Goal: Task Accomplishment & Management: Manage account settings

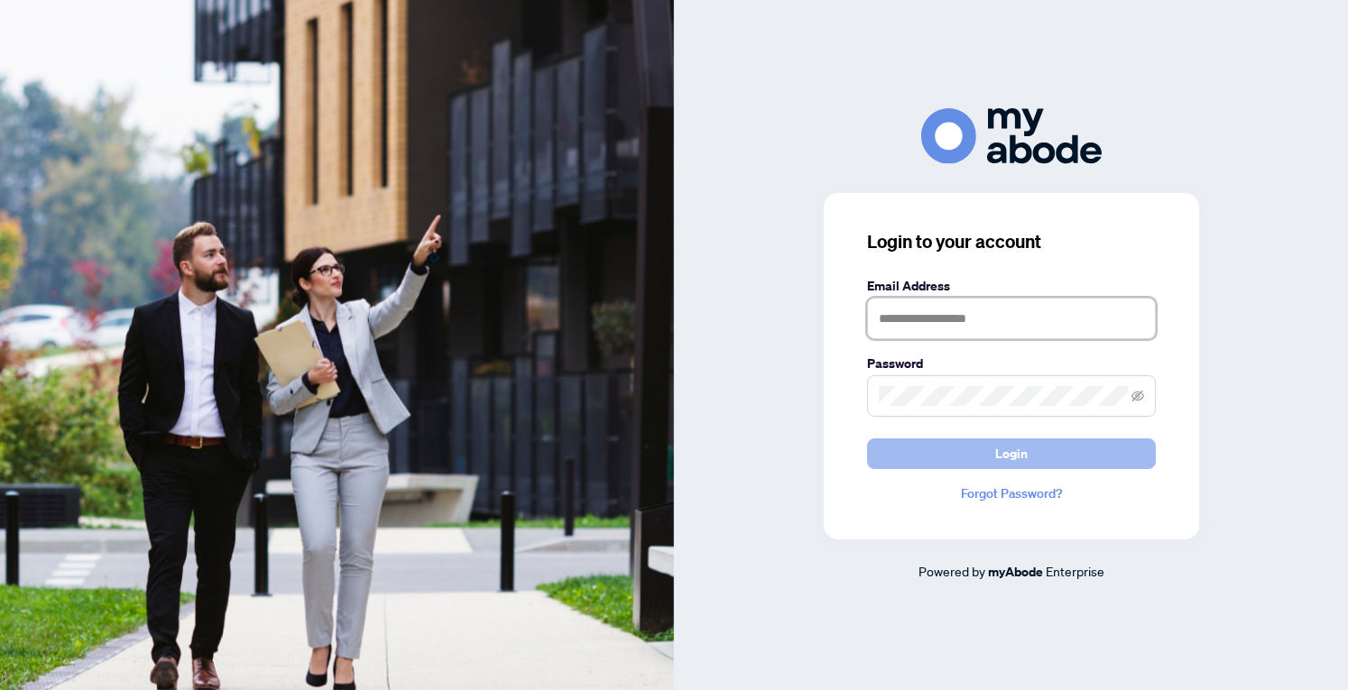
type input "**********"
click at [1012, 461] on span "Login" at bounding box center [1011, 453] width 32 height 29
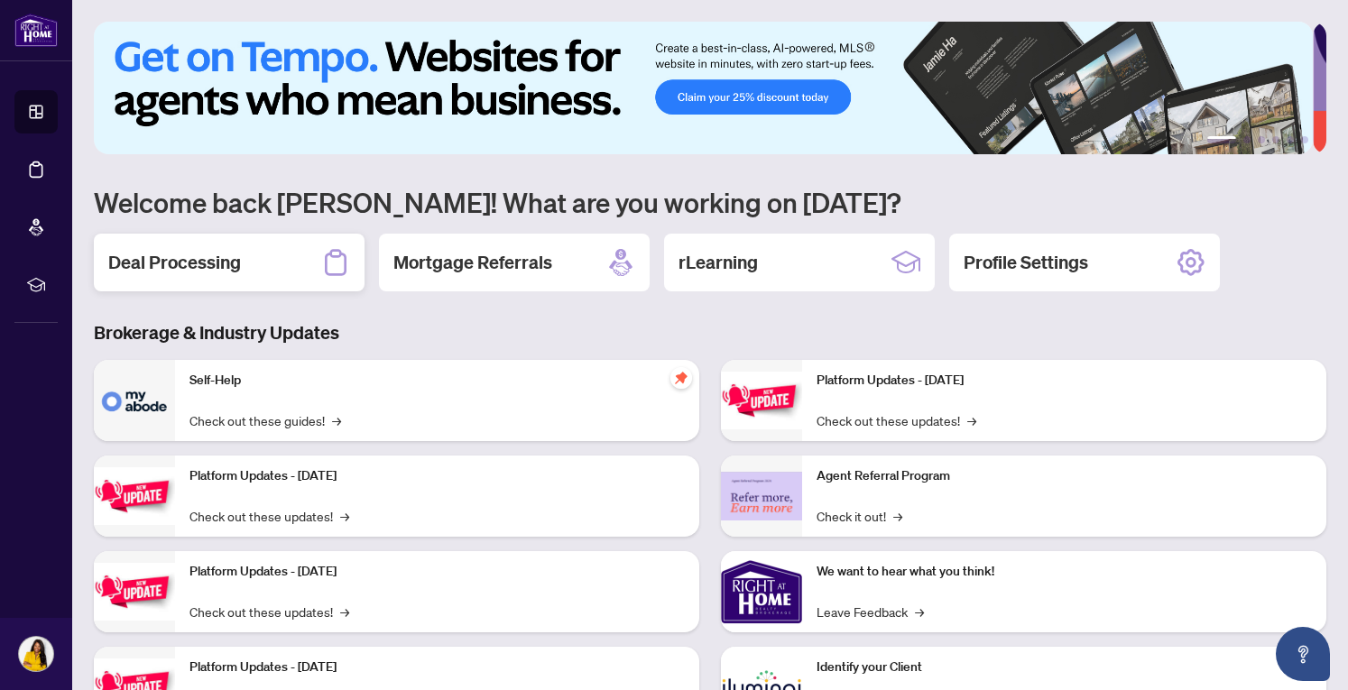
click at [240, 269] on h2 "Deal Processing" at bounding box center [174, 262] width 133 height 25
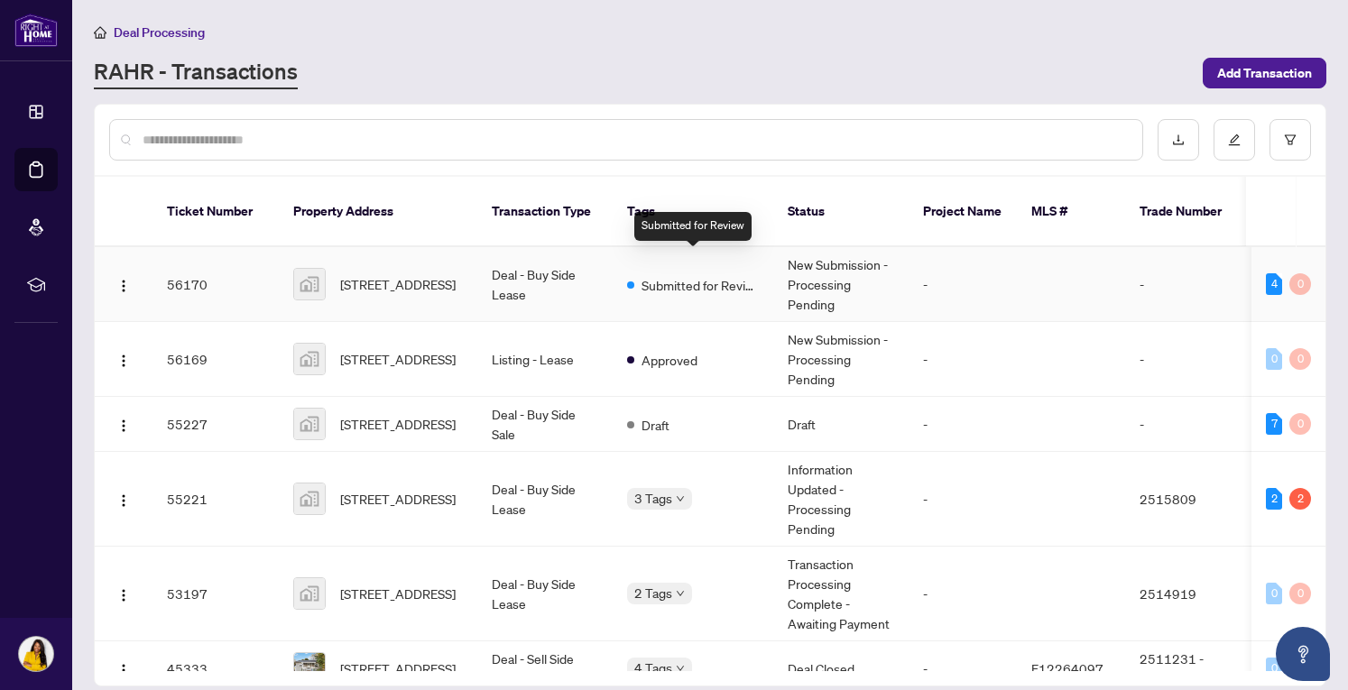
click at [704, 275] on span "Submitted for Review" at bounding box center [700, 285] width 117 height 20
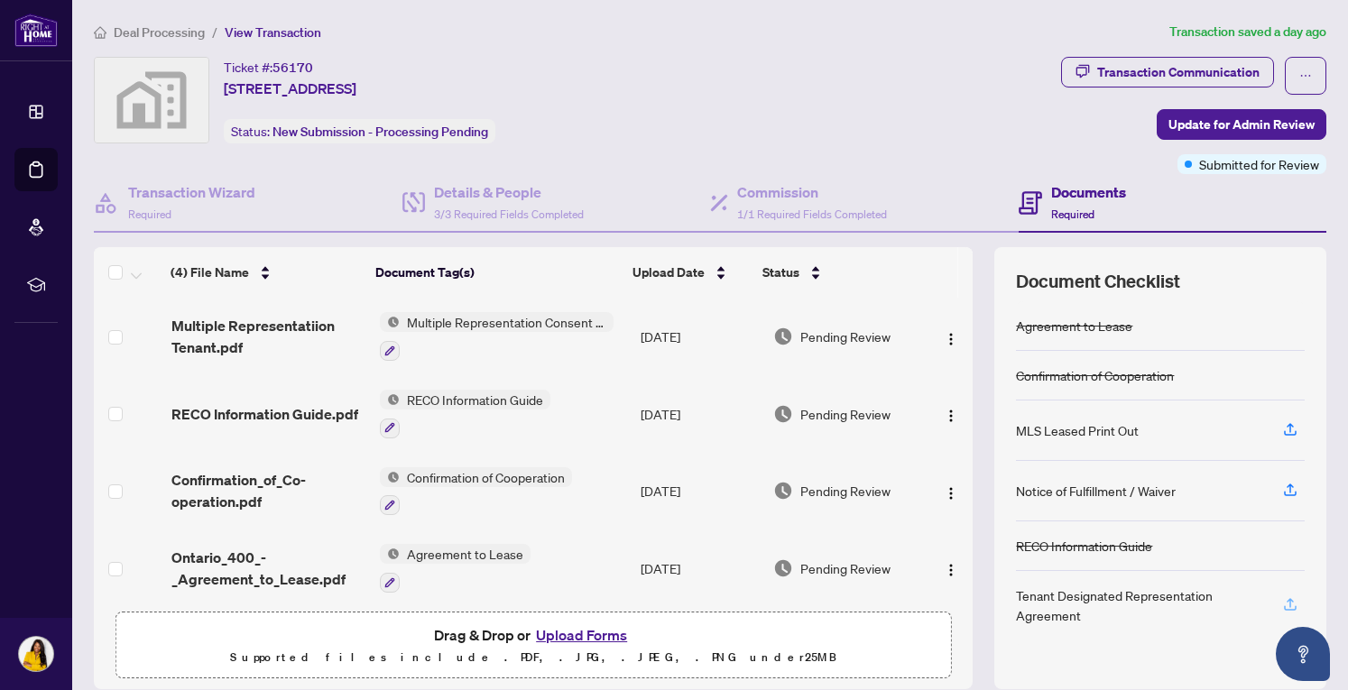
click at [1287, 600] on icon "button" at bounding box center [1290, 602] width 7 height 9
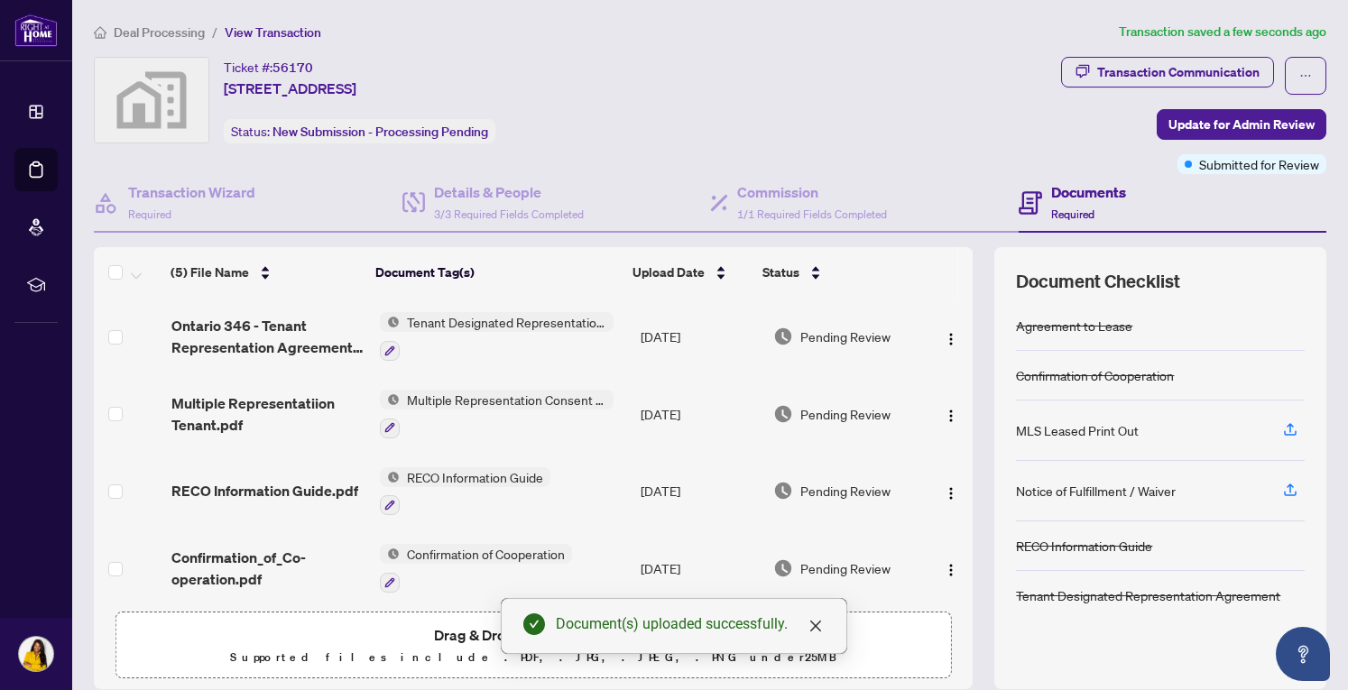
scroll to position [85, 0]
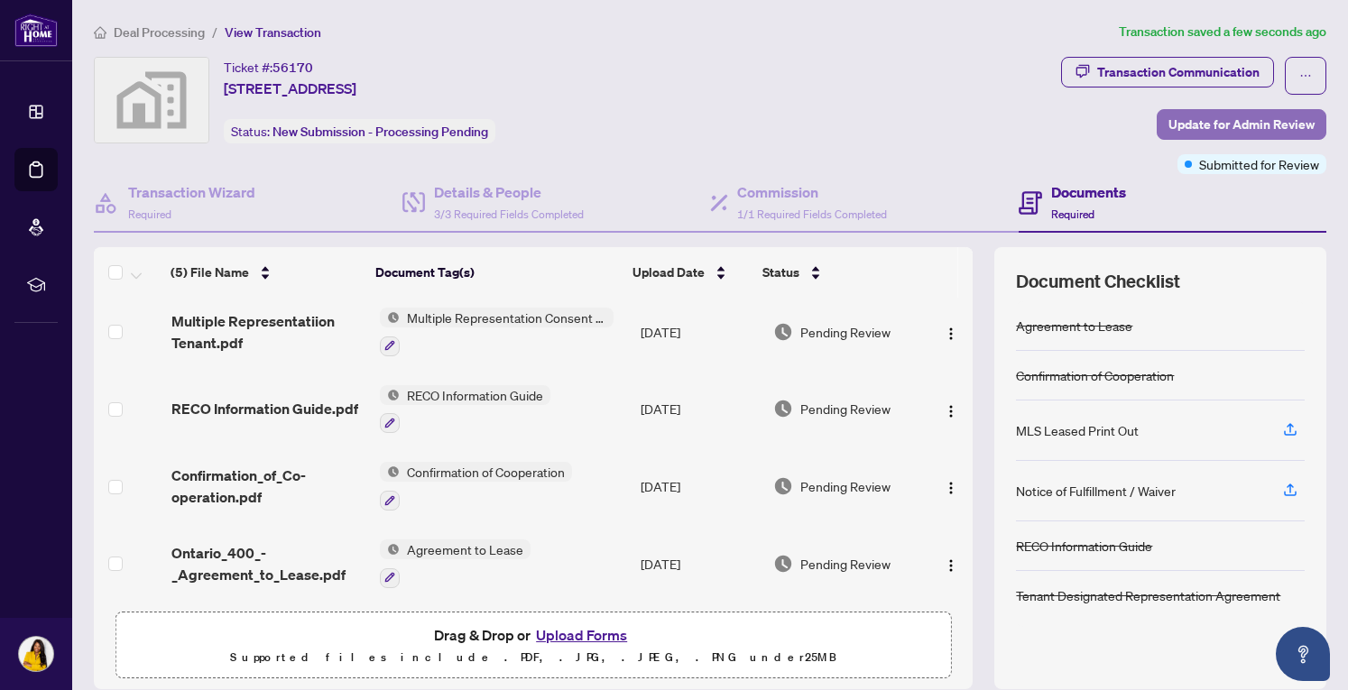
click at [1254, 127] on span "Update for Admin Review" at bounding box center [1242, 124] width 146 height 29
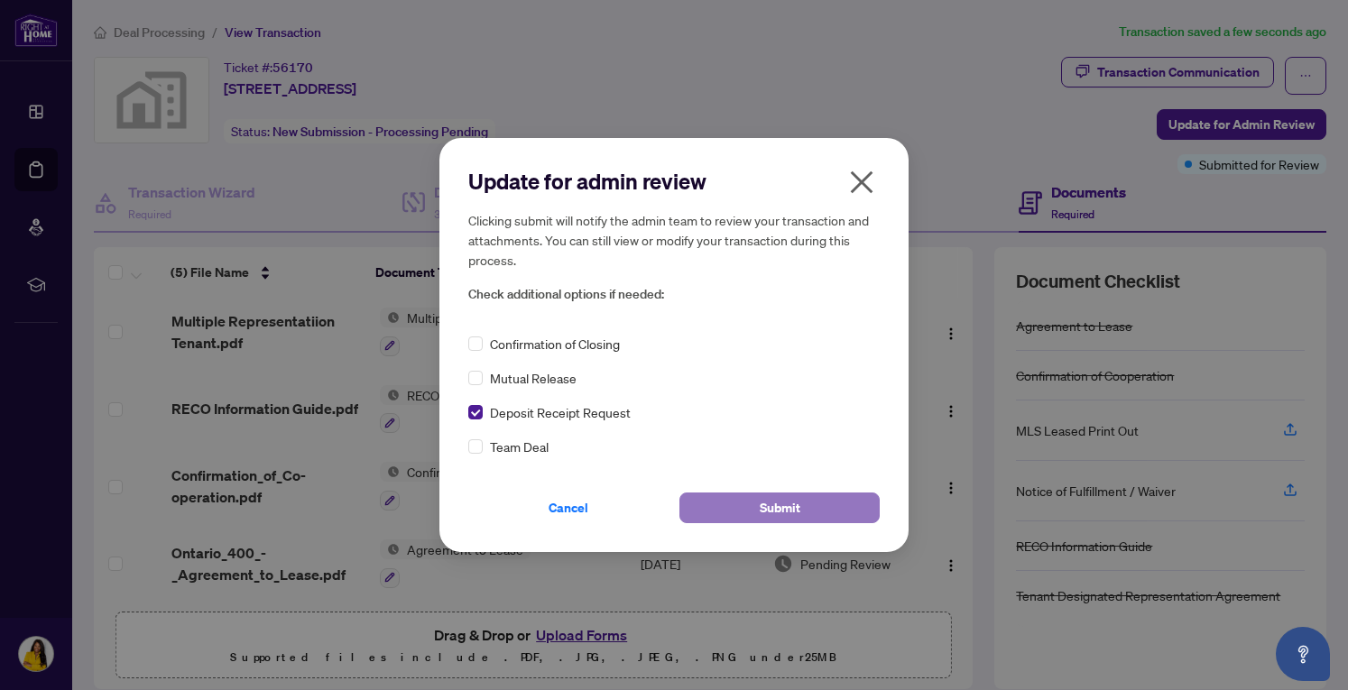
click at [810, 512] on button "Submit" at bounding box center [779, 508] width 200 height 31
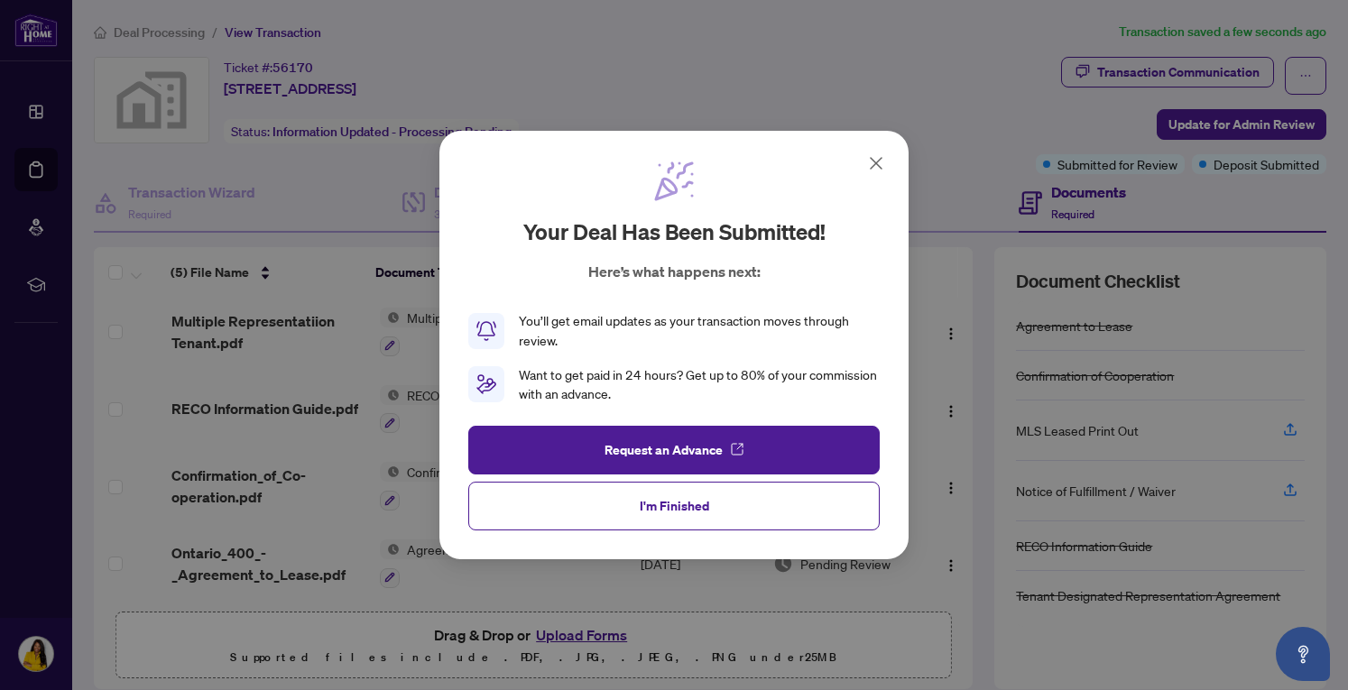
click at [810, 512] on button "I'm Finished" at bounding box center [673, 506] width 411 height 49
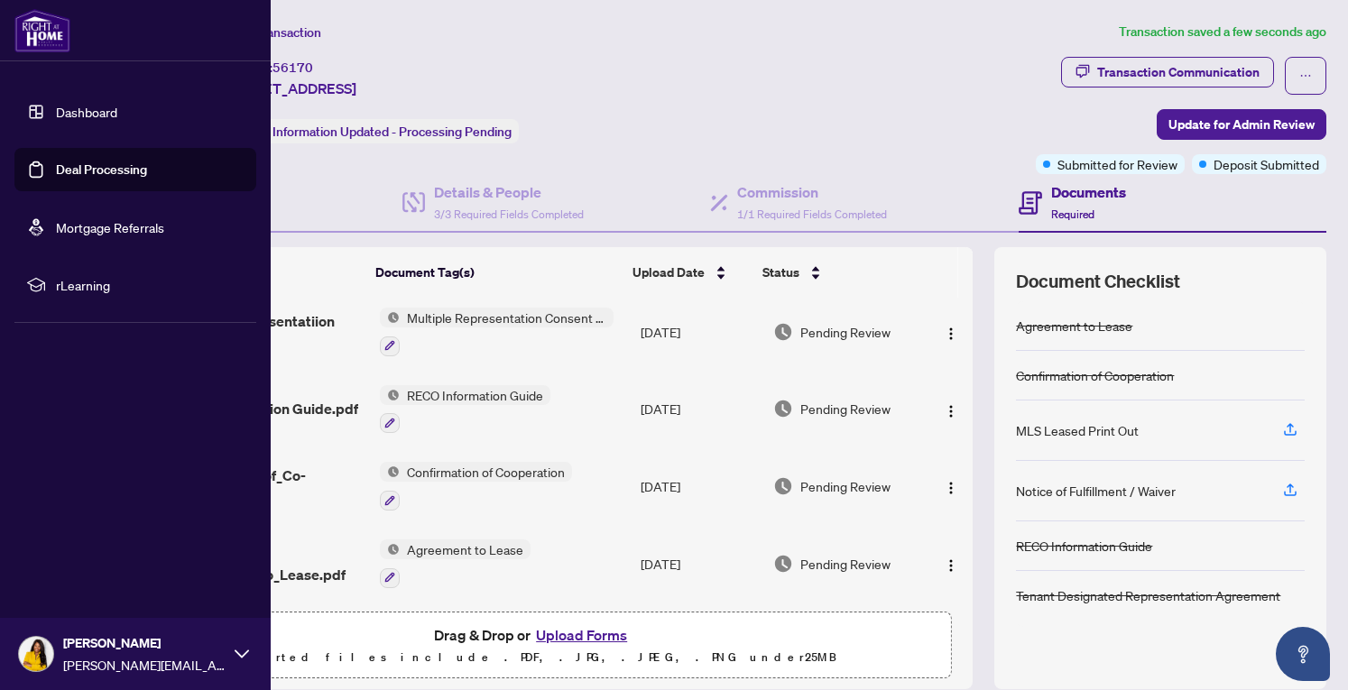
click at [99, 116] on link "Dashboard" at bounding box center [86, 112] width 61 height 16
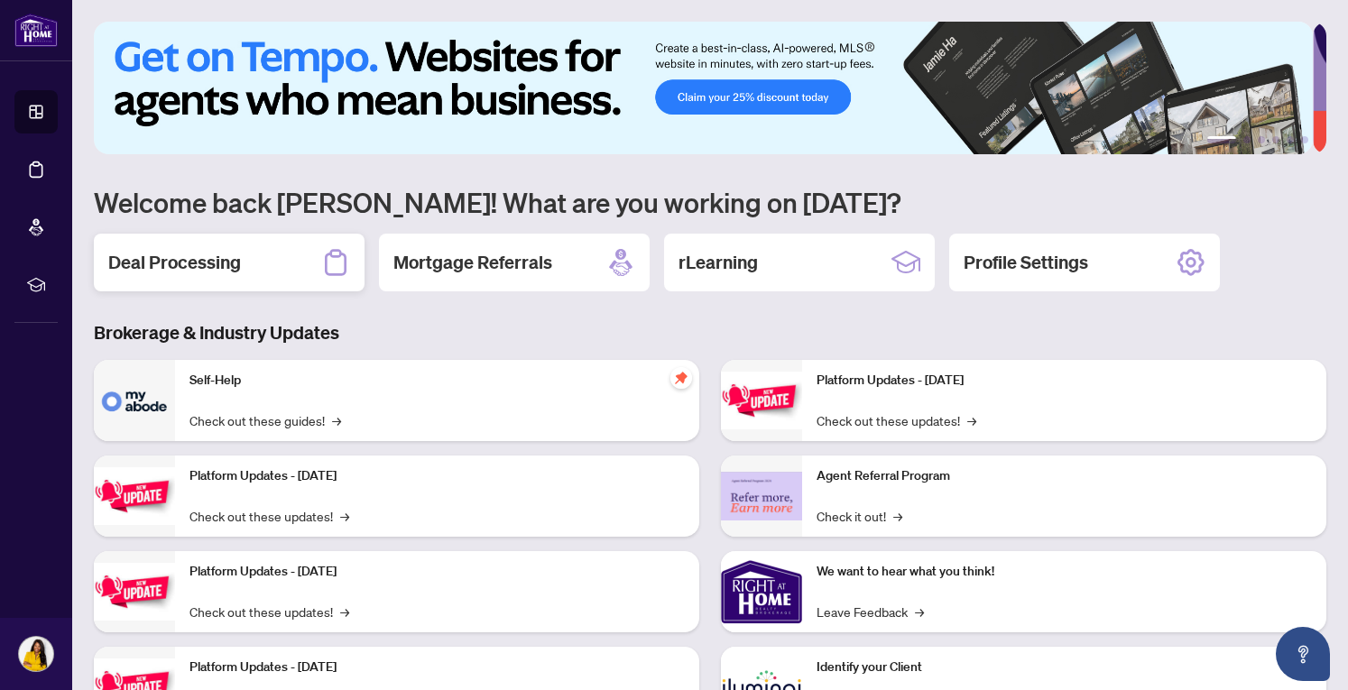
click at [254, 258] on div "Deal Processing" at bounding box center [229, 263] width 271 height 58
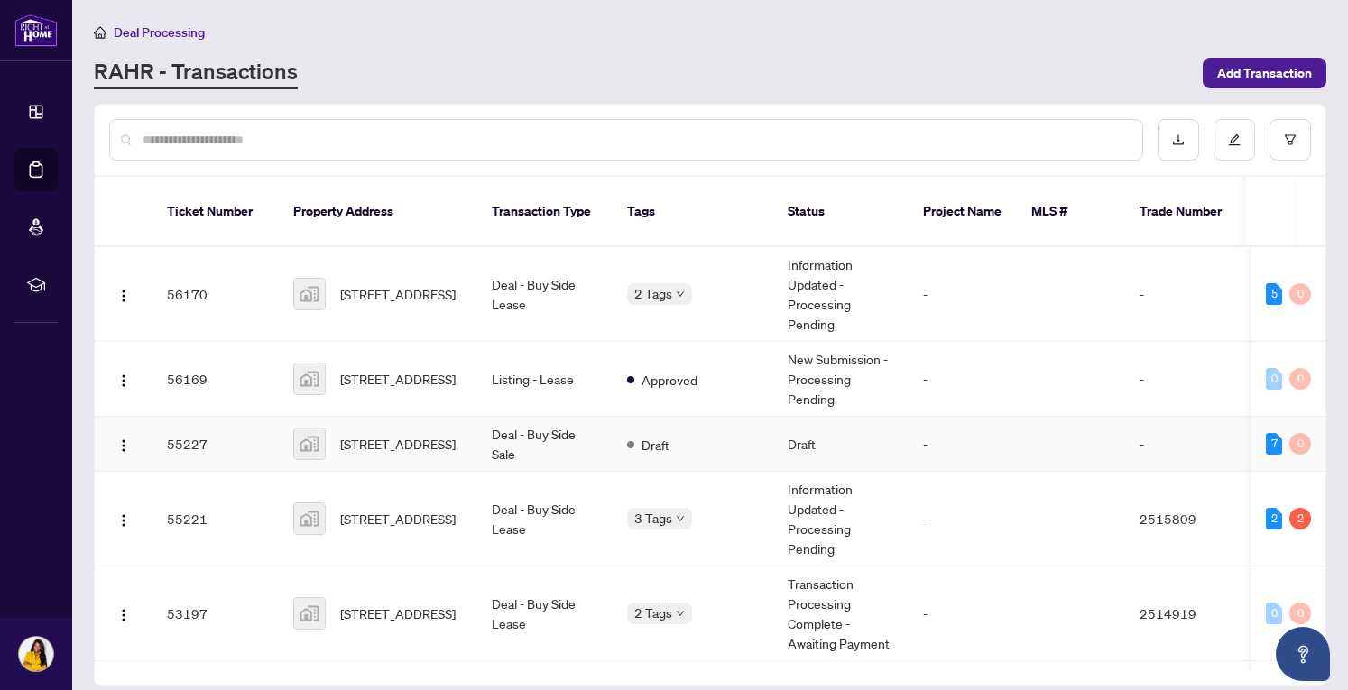
click at [482, 426] on td "Deal - Buy Side Sale" at bounding box center [544, 444] width 135 height 55
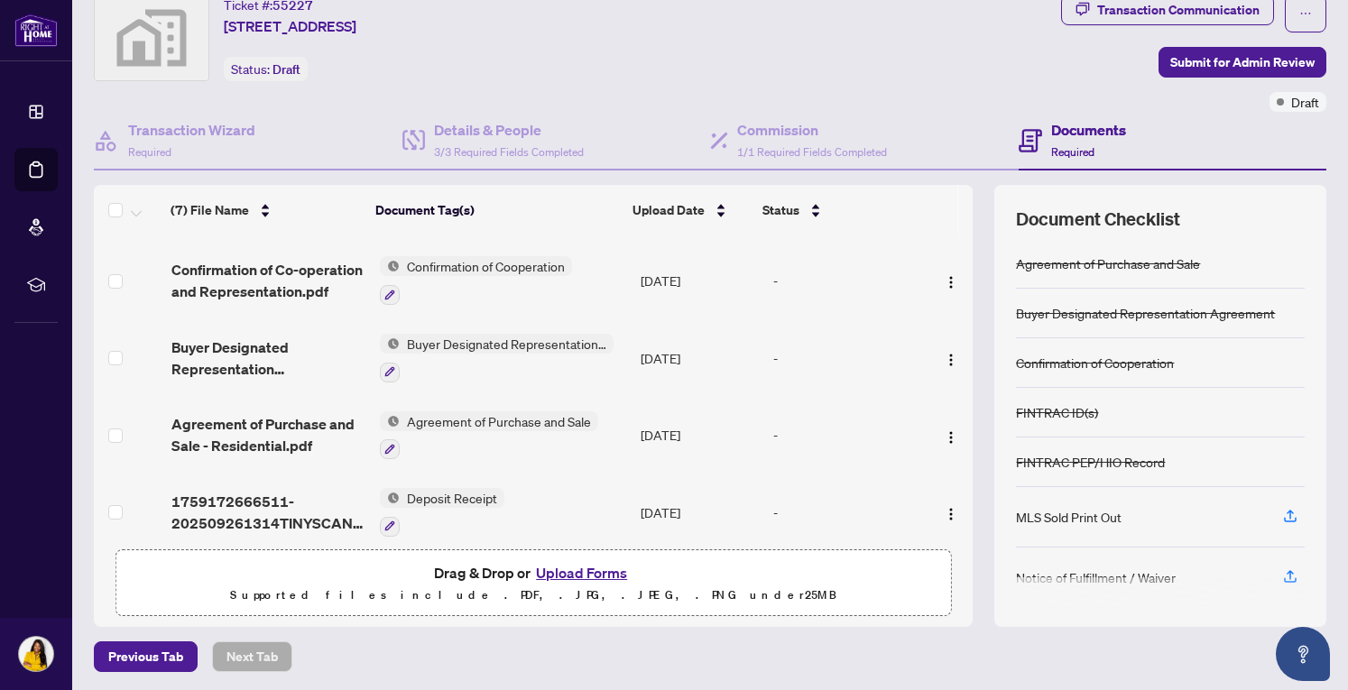
scroll to position [238, 0]
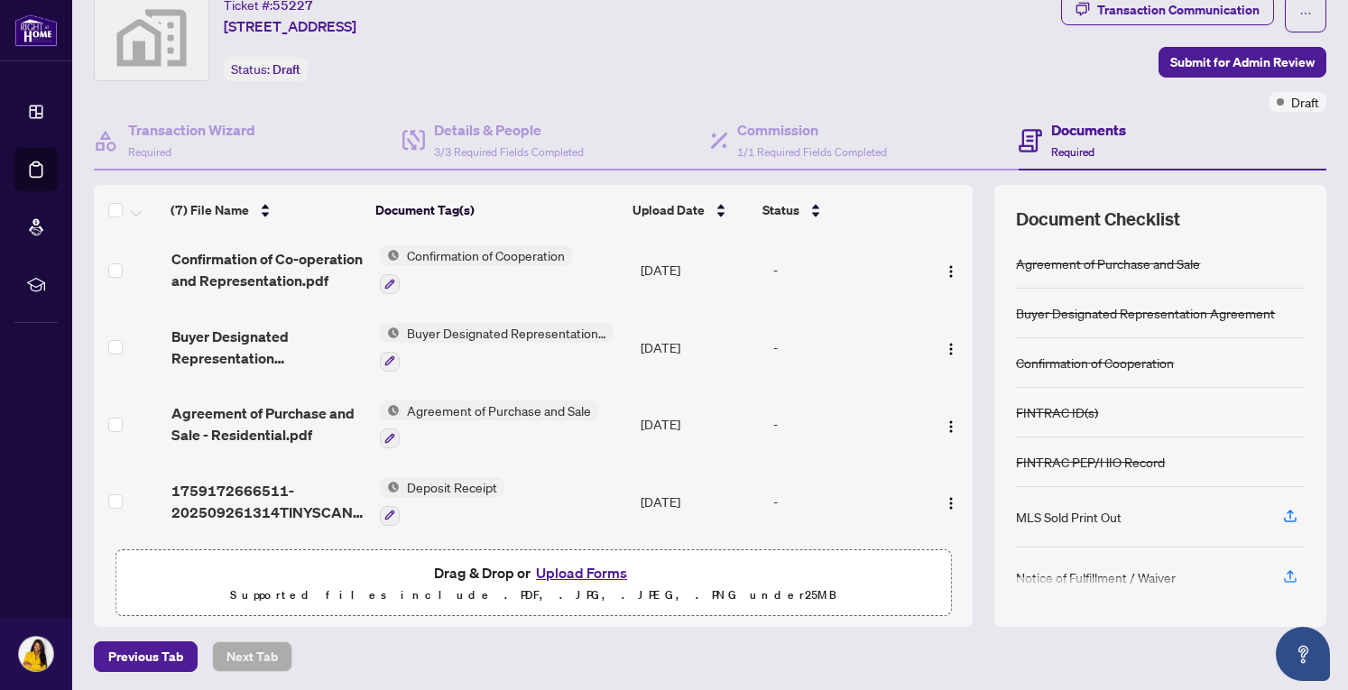
click at [586, 569] on button "Upload Forms" at bounding box center [582, 572] width 102 height 23
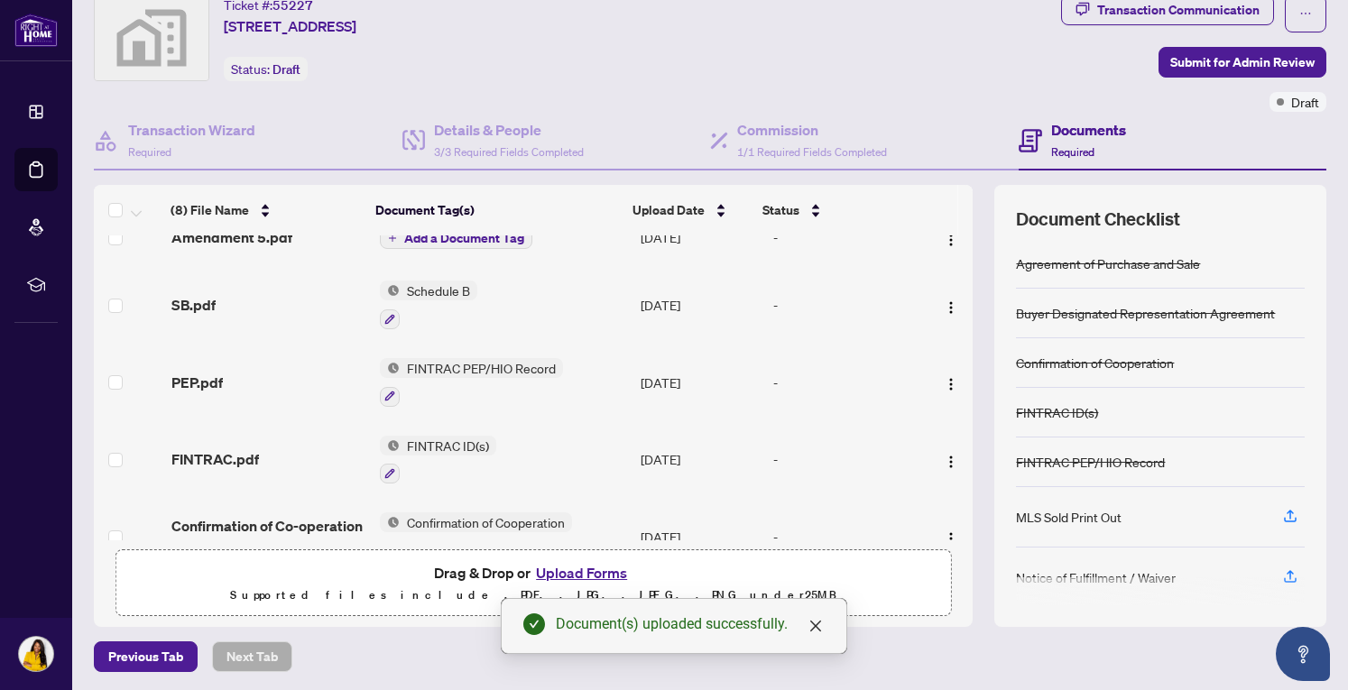
scroll to position [0, 0]
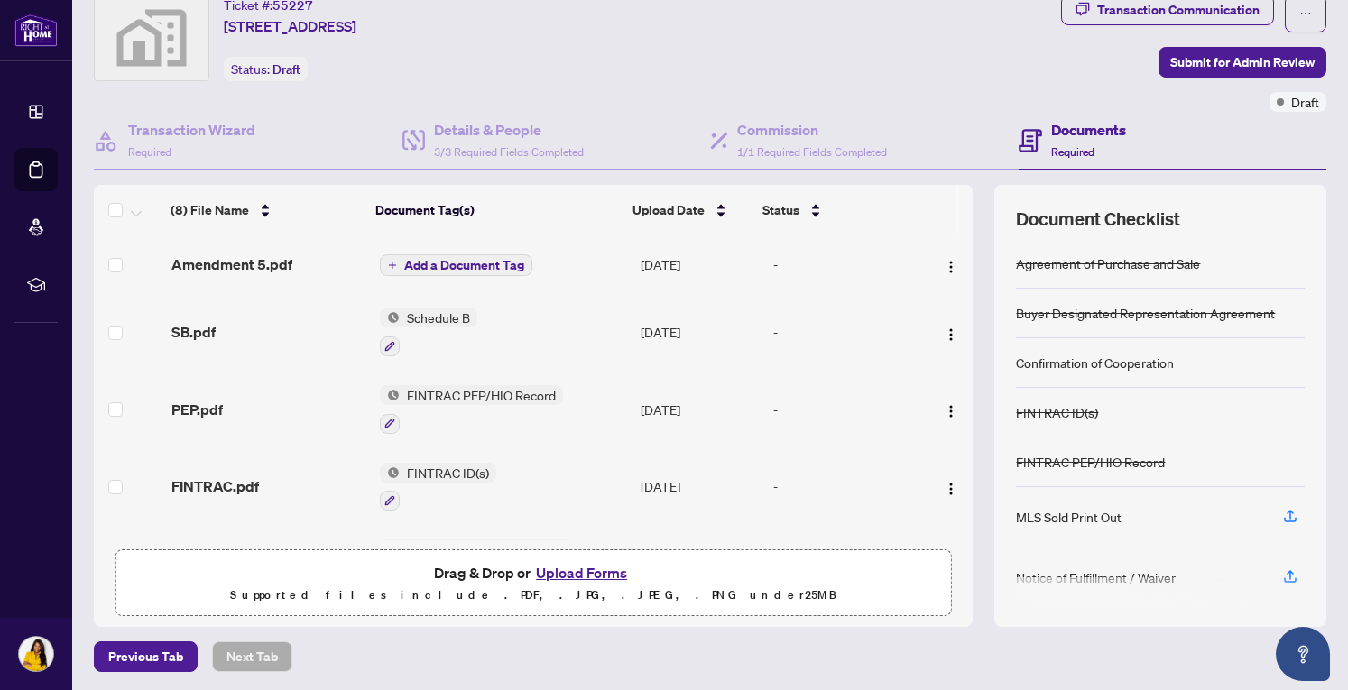
click at [465, 249] on td "Add a Document Tag" at bounding box center [503, 265] width 261 height 58
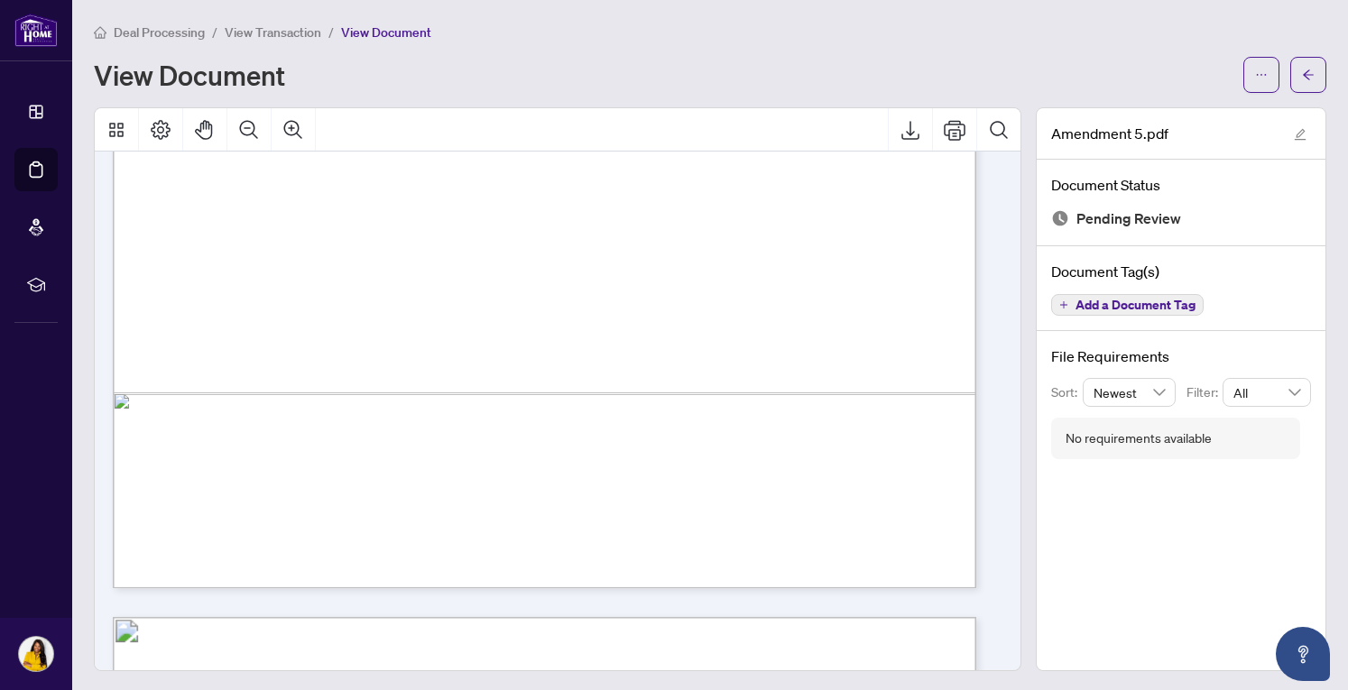
scroll to position [821, 0]
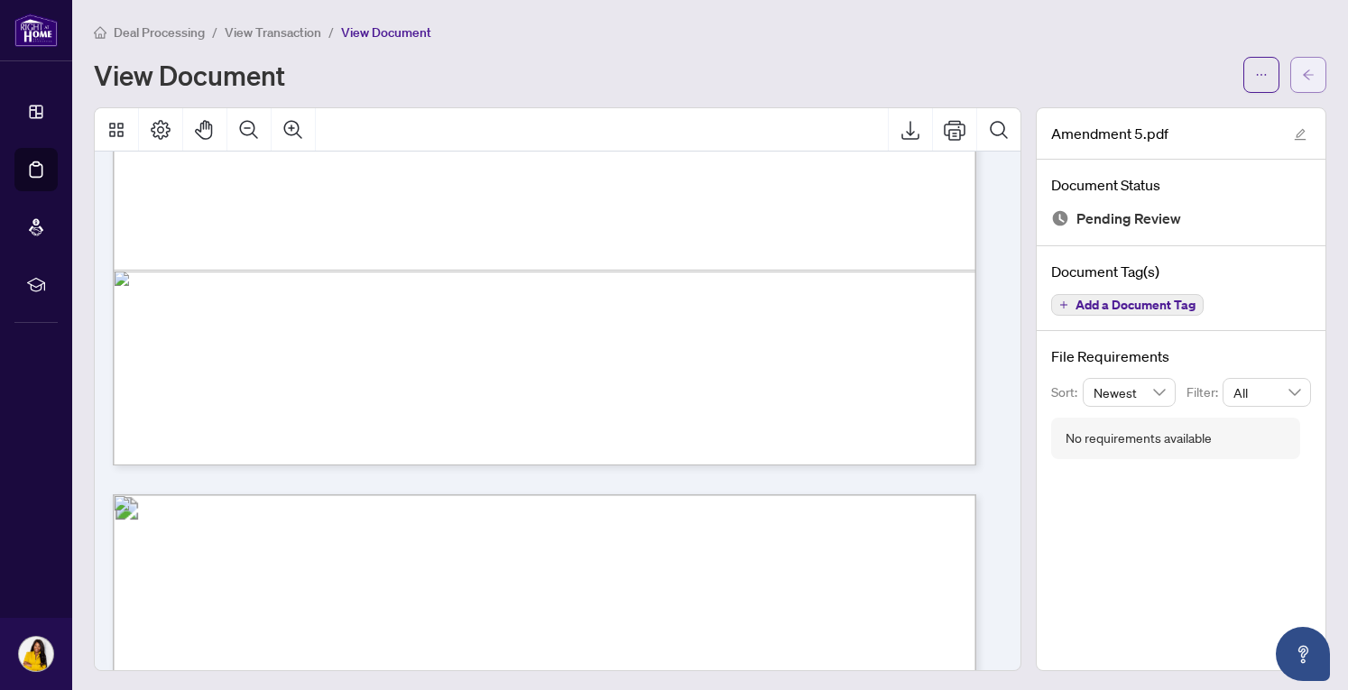
click at [1290, 71] on button "button" at bounding box center [1308, 75] width 36 height 36
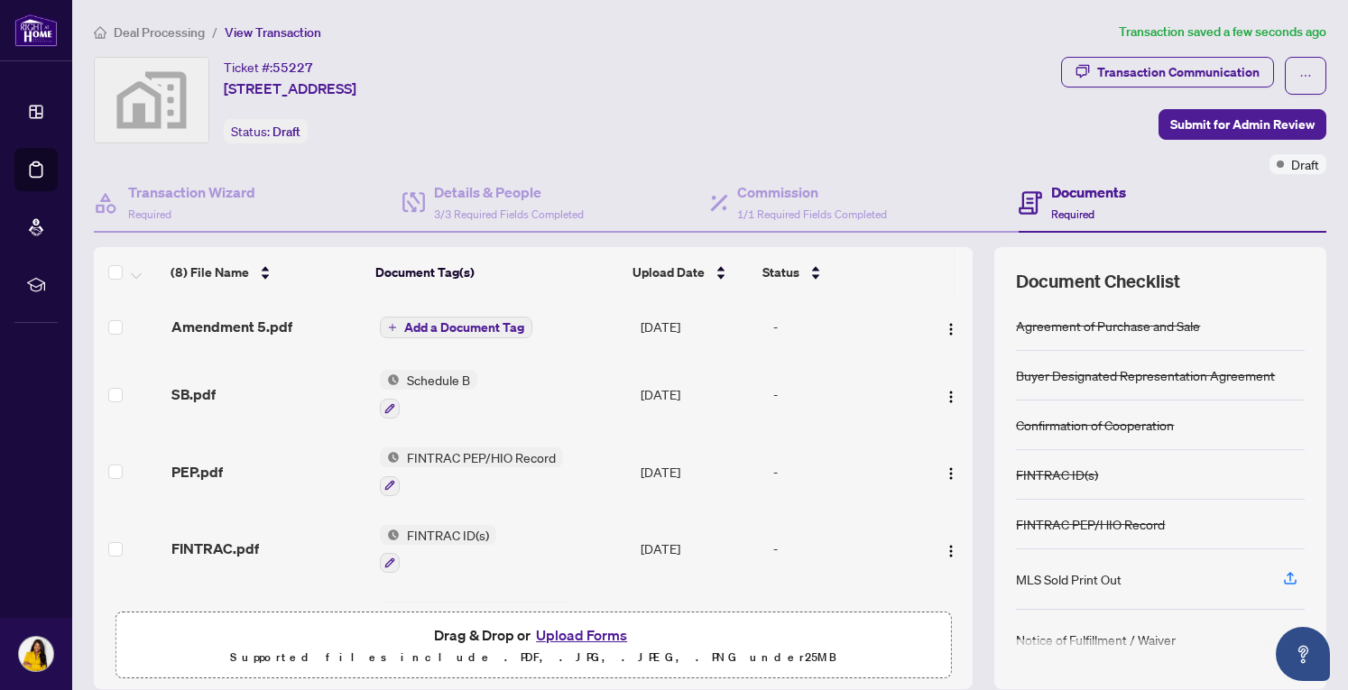
click at [444, 329] on span "Add a Document Tag" at bounding box center [464, 327] width 120 height 13
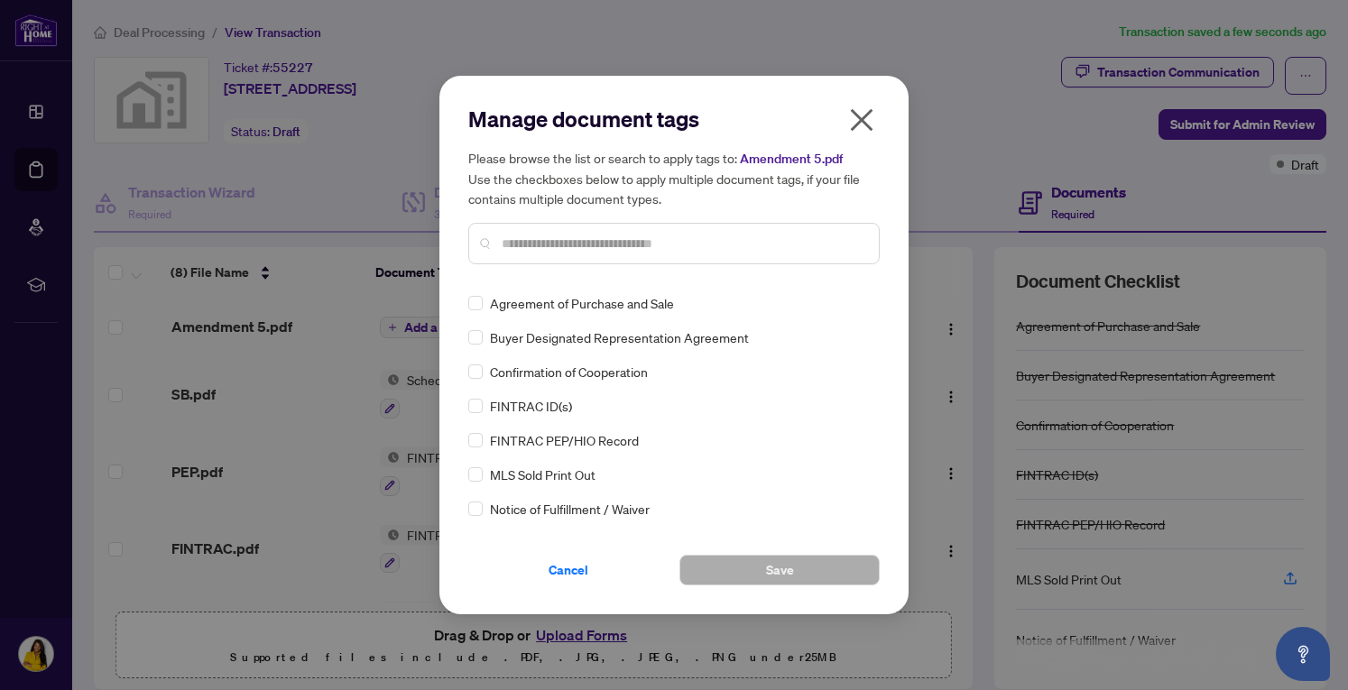
click at [586, 243] on input "text" at bounding box center [683, 244] width 363 height 20
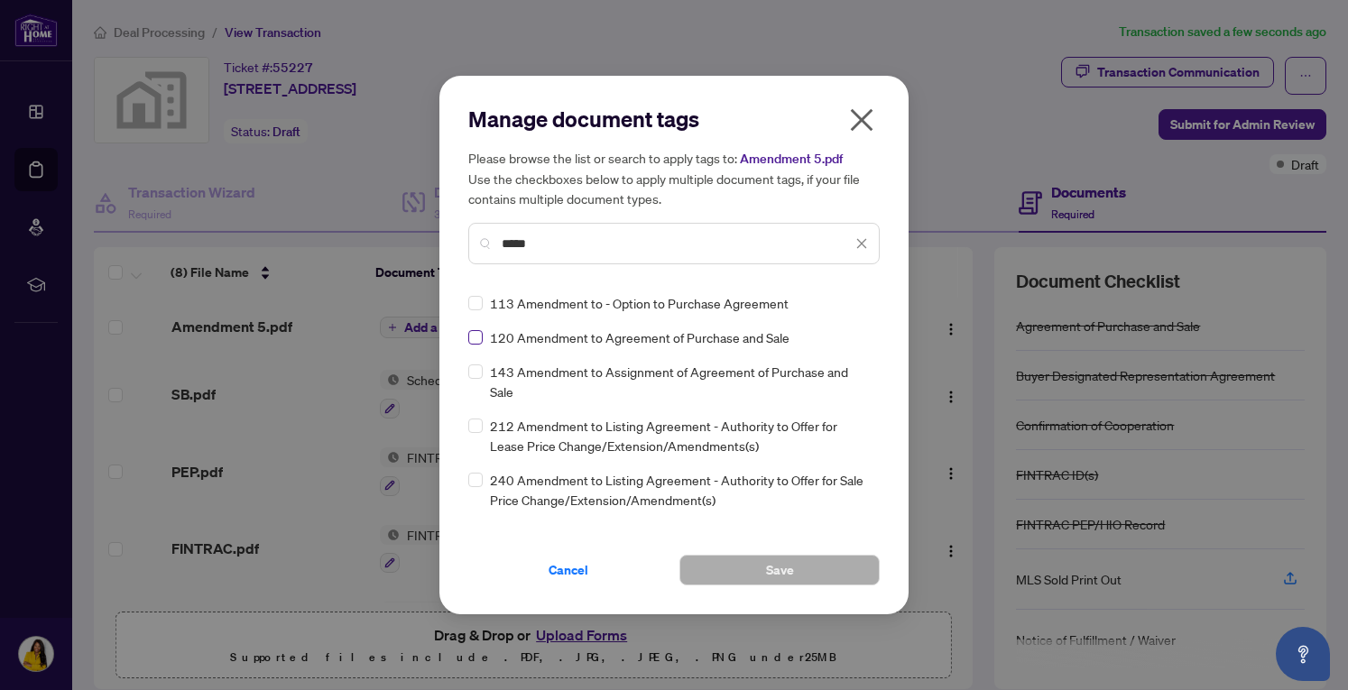
type input "*****"
click at [758, 570] on button "Save" at bounding box center [779, 570] width 200 height 31
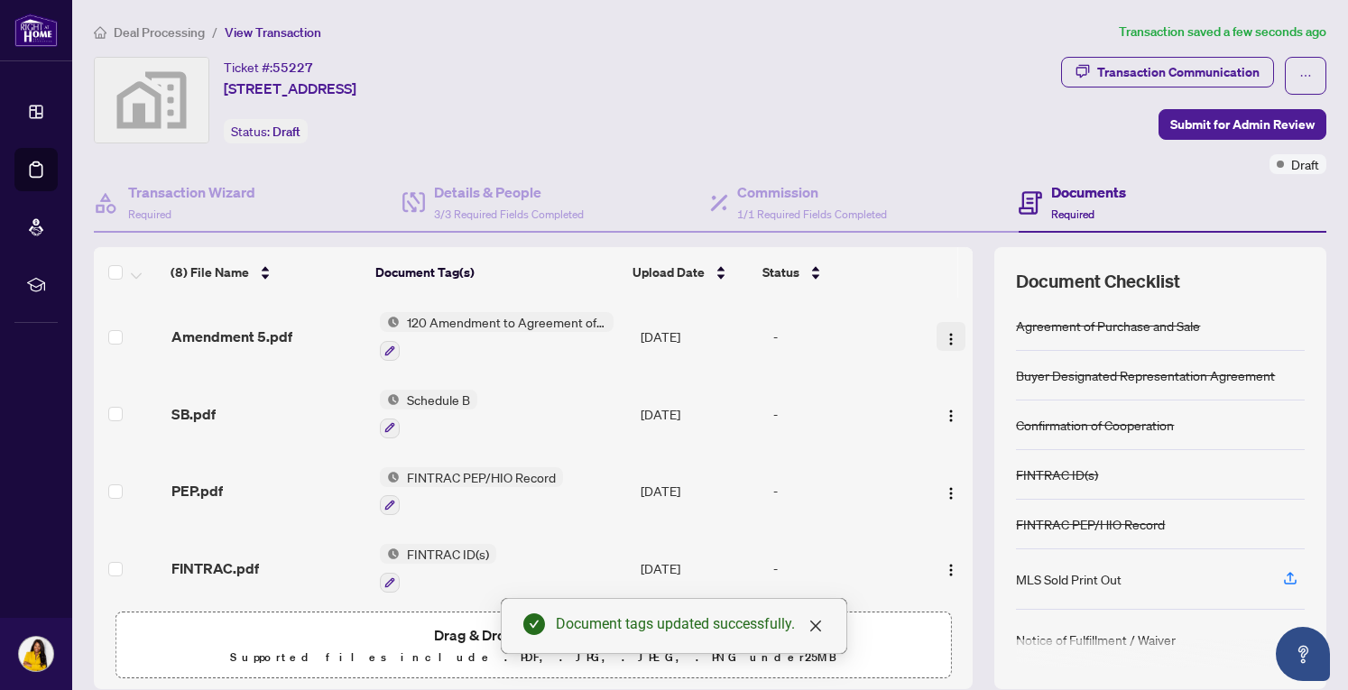
click at [944, 337] on img "button" at bounding box center [951, 339] width 14 height 14
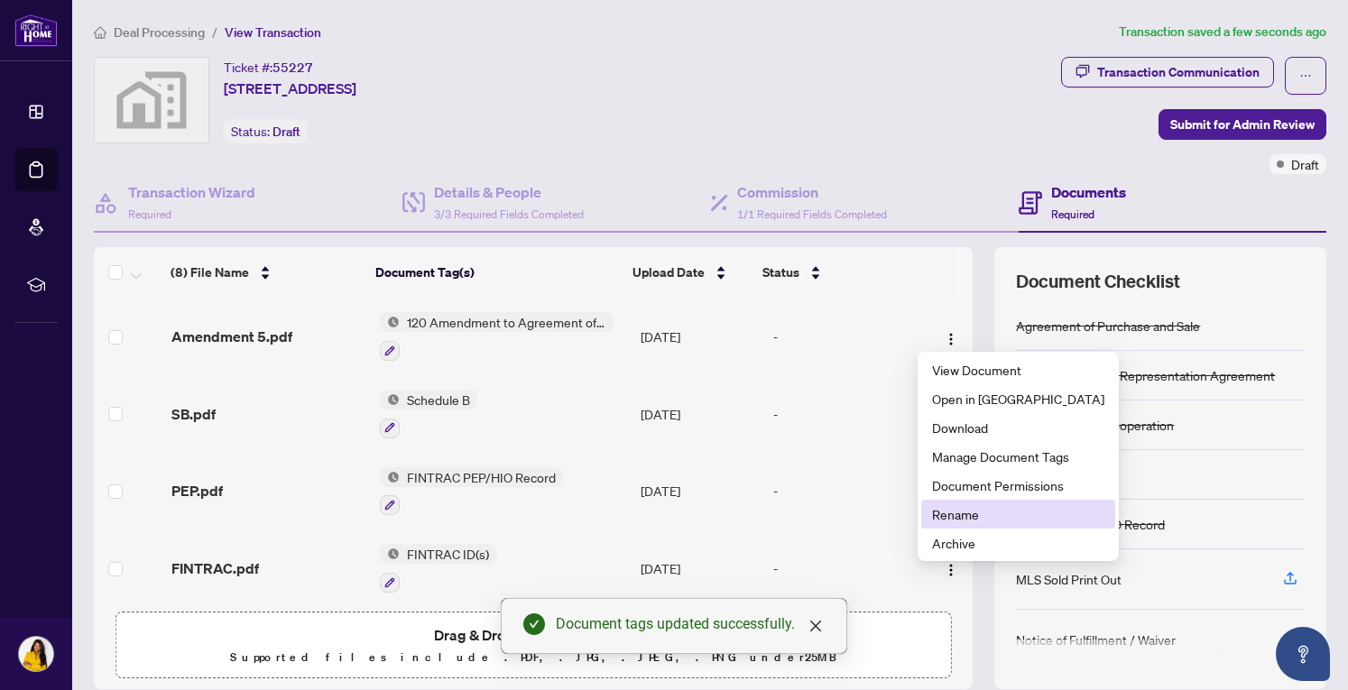
click at [969, 513] on span "Rename" at bounding box center [1018, 514] width 172 height 20
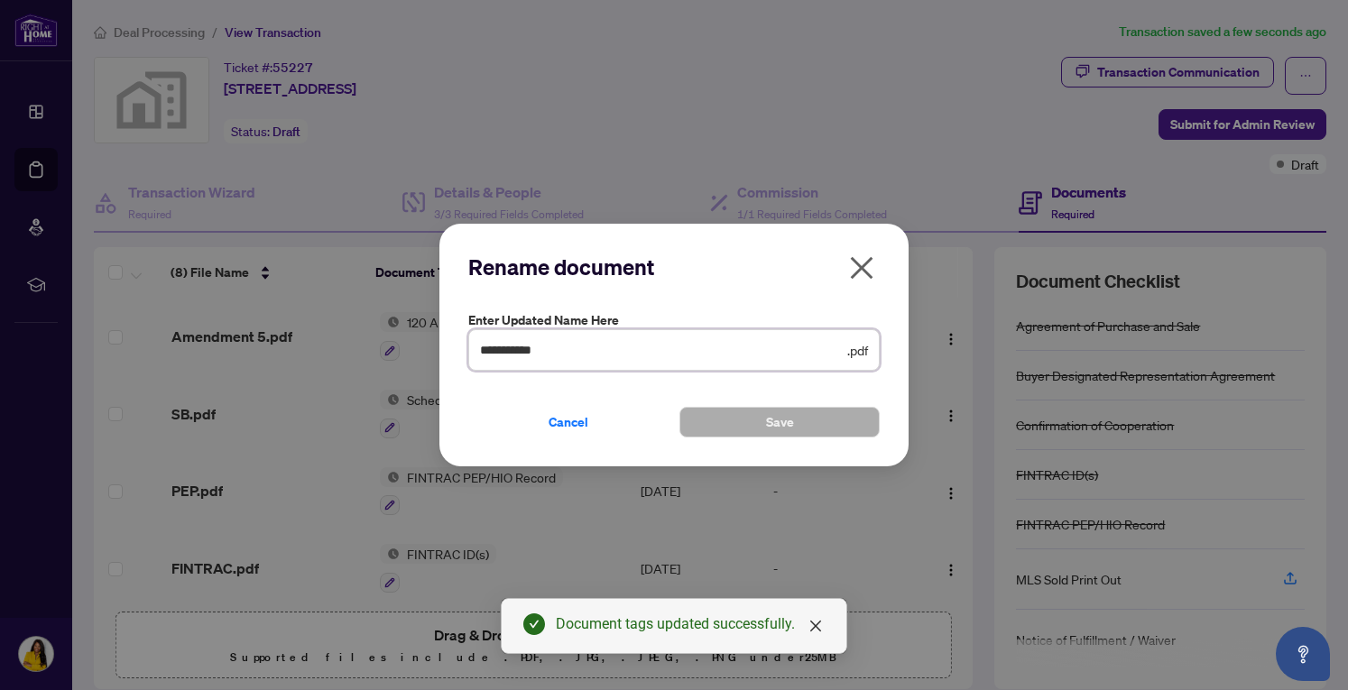
click at [583, 351] on input "**********" at bounding box center [662, 350] width 364 height 20
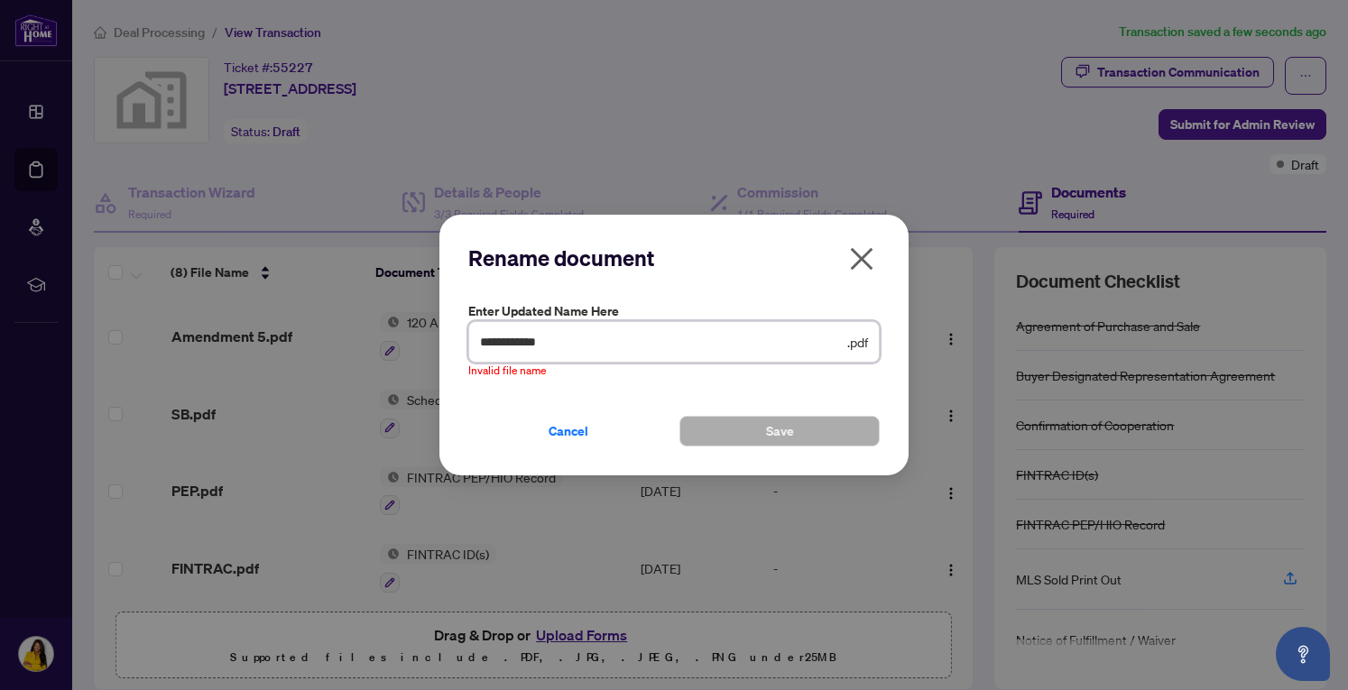
type input "**********"
click at [870, 340] on span "**********" at bounding box center [673, 342] width 411 height 42
click at [567, 430] on span "Cancel" at bounding box center [569, 431] width 40 height 29
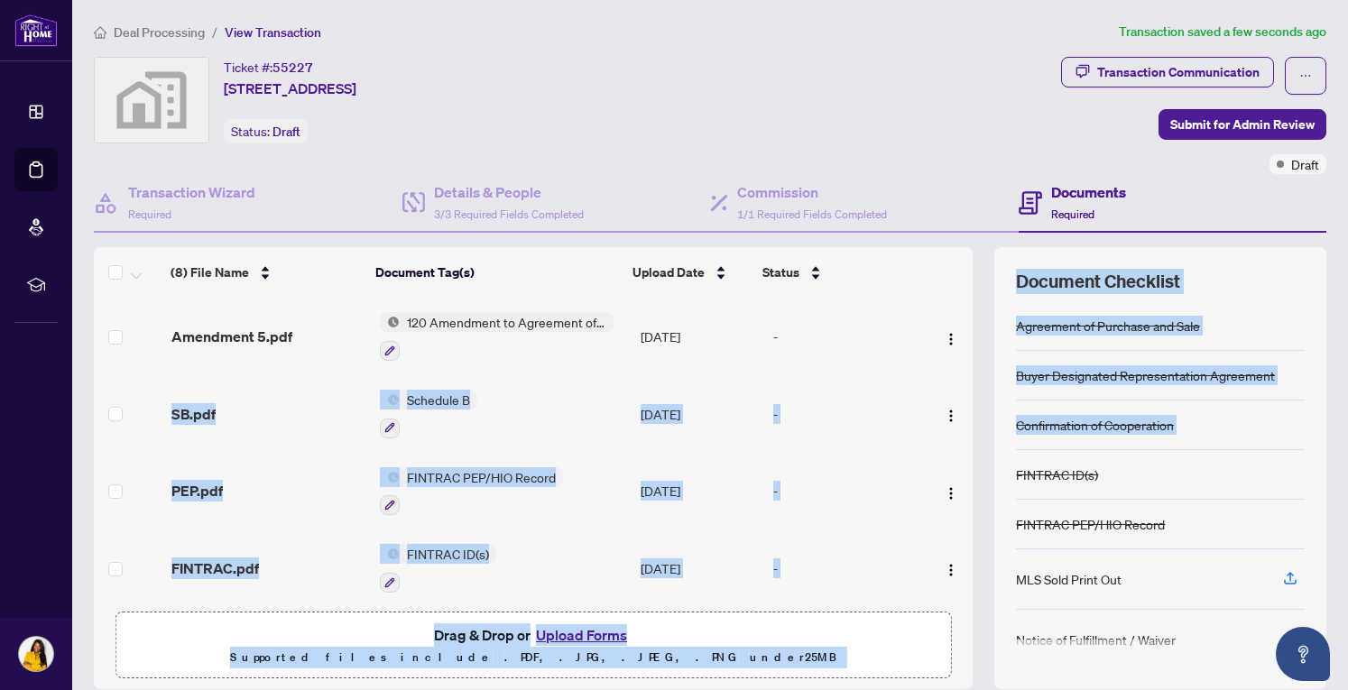
drag, startPoint x: 953, startPoint y: 333, endPoint x: 971, endPoint y: 454, distance: 122.3
click at [971, 454] on div "(8) File Name Document Tag(s) Upload Date Status (8) File Name Document Tag(s) …" at bounding box center [710, 468] width 1233 height 442
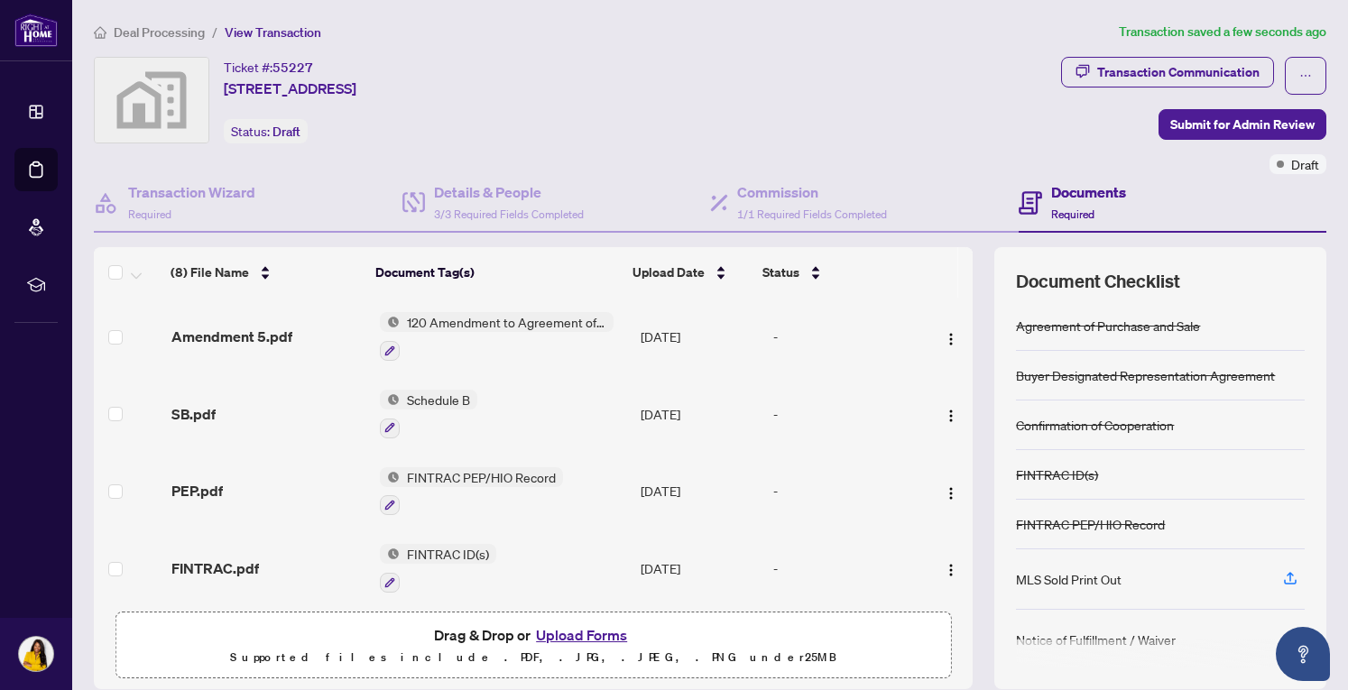
click at [944, 147] on div "Ticket #: 55227 [STREET_ADDRESS] Status: Draft" at bounding box center [573, 115] width 967 height 117
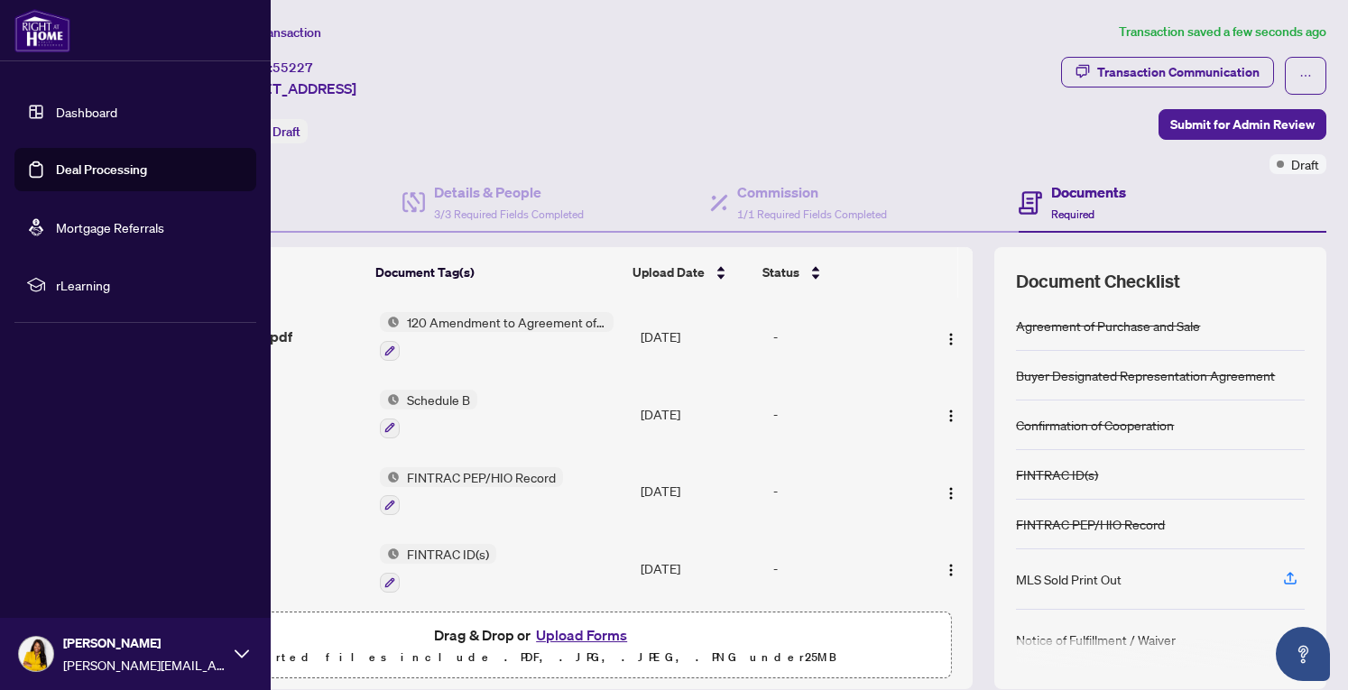
click at [70, 108] on link "Dashboard" at bounding box center [86, 112] width 61 height 16
